Goal: Navigation & Orientation: Find specific page/section

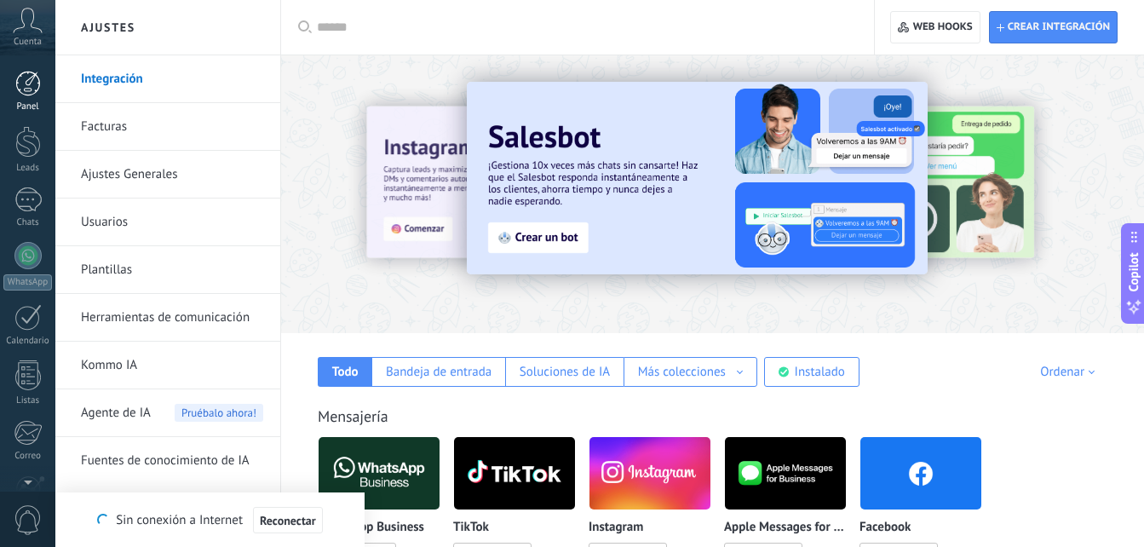
click at [26, 105] on div "Panel" at bounding box center [27, 106] width 49 height 11
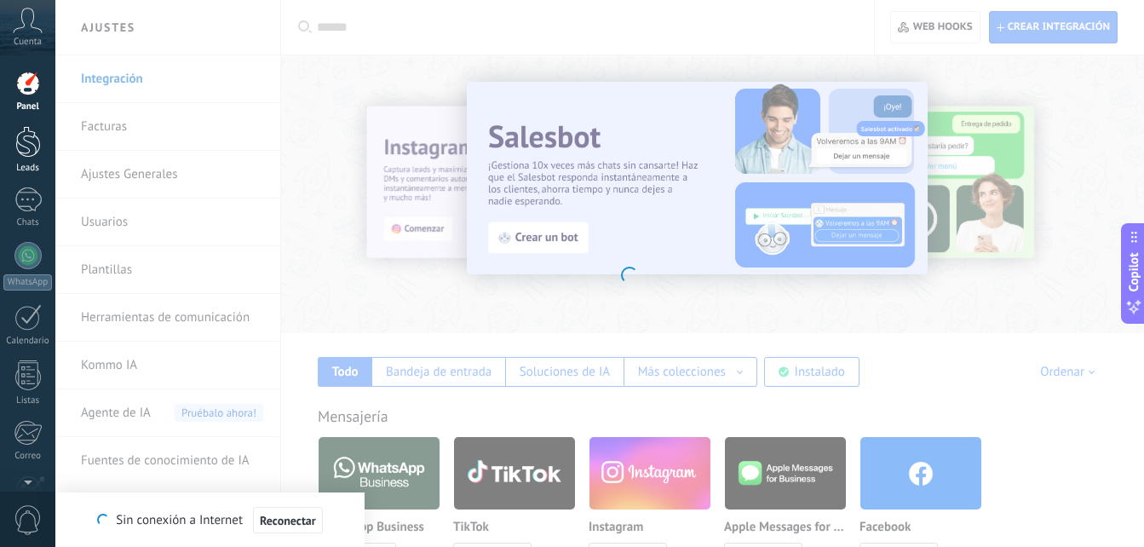
click at [31, 147] on div at bounding box center [28, 142] width 26 height 32
